Goal: Information Seeking & Learning: Learn about a topic

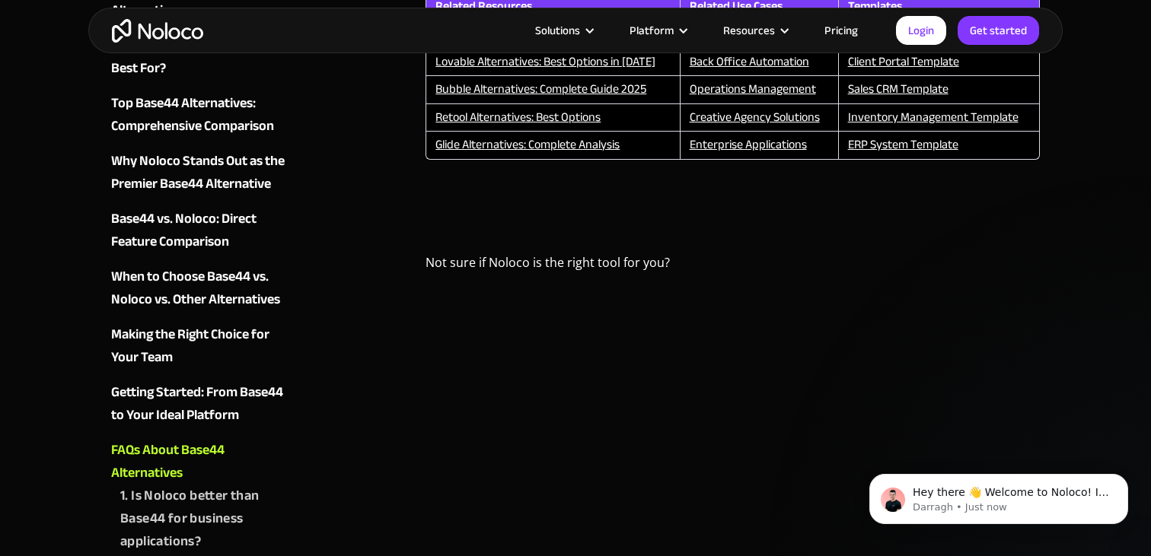
scroll to position [6303, 0]
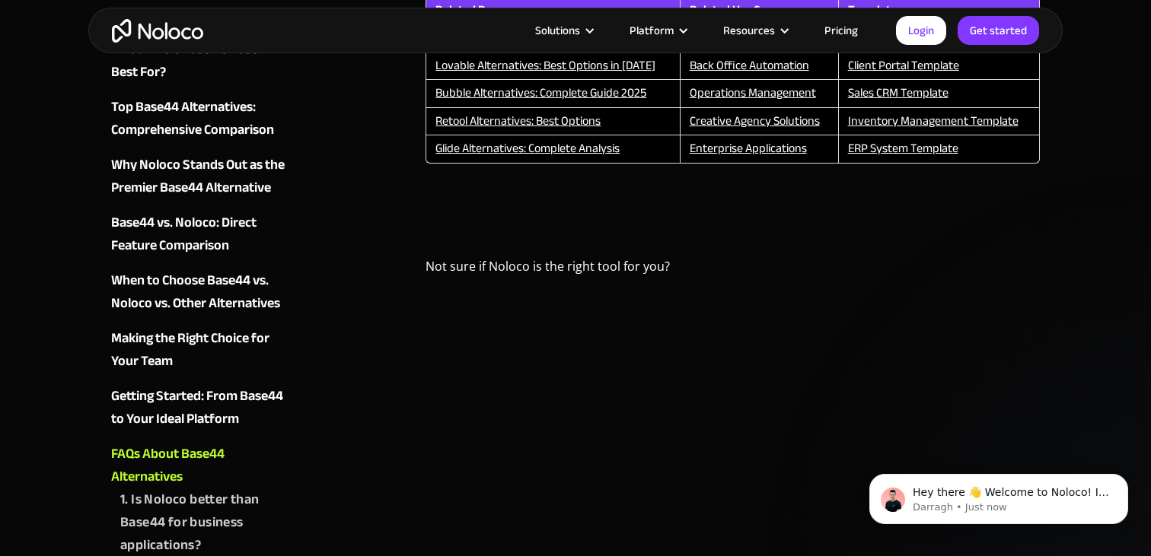
click at [1065, 55] on div "Solutions Use Cases Business Types Project Management Keep track of customers, …" at bounding box center [575, 30] width 1151 height 61
click at [1065, 51] on div "Solutions Use Cases Business Types Project Management Keep track of customers, …" at bounding box center [575, 30] width 1151 height 61
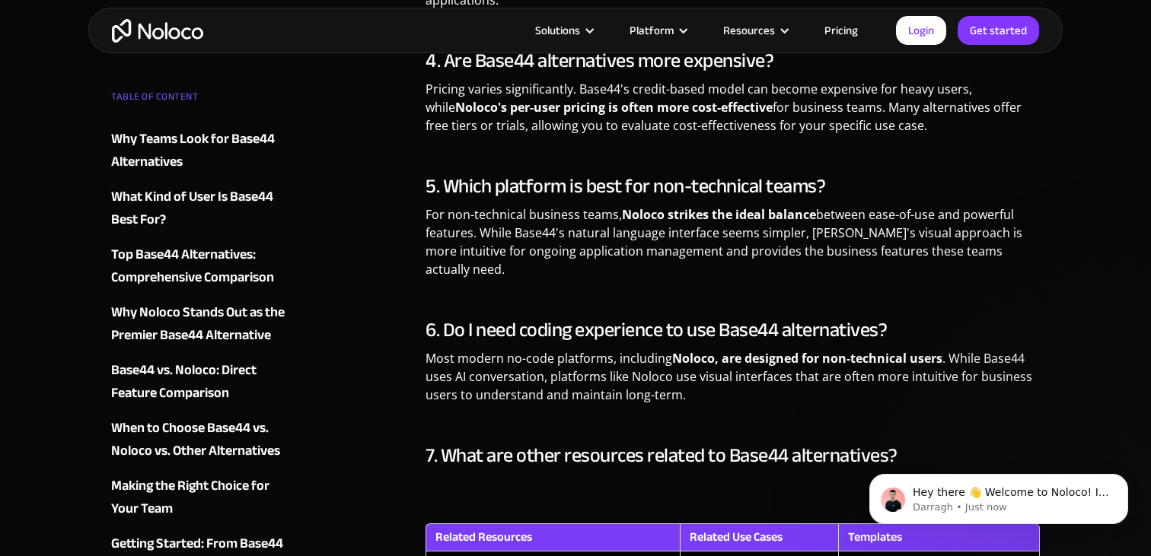
scroll to position [5720, 0]
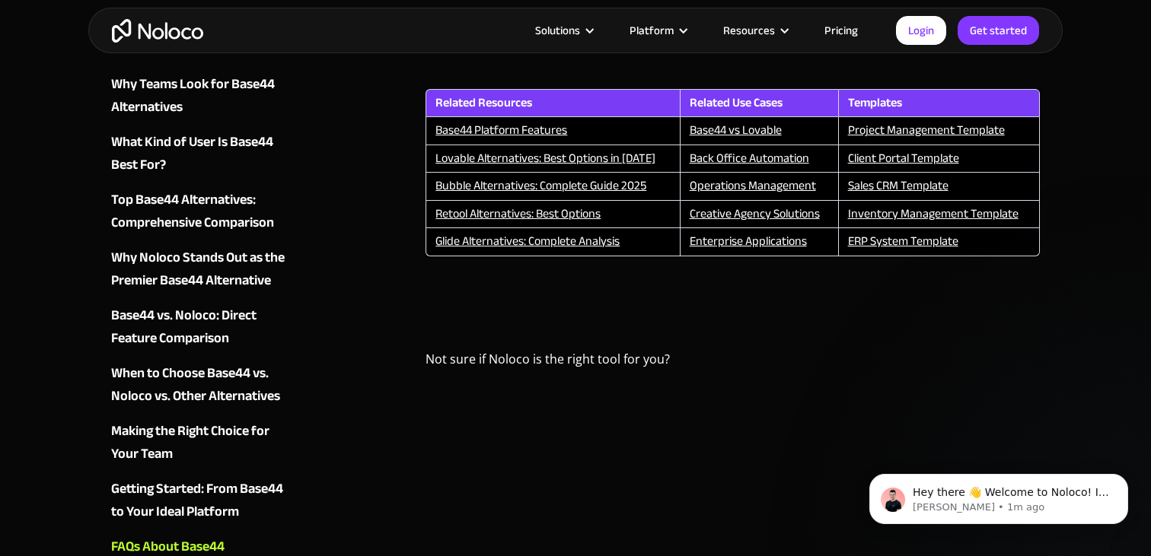
scroll to position [6196, 0]
